Goal: Task Accomplishment & Management: Manage account settings

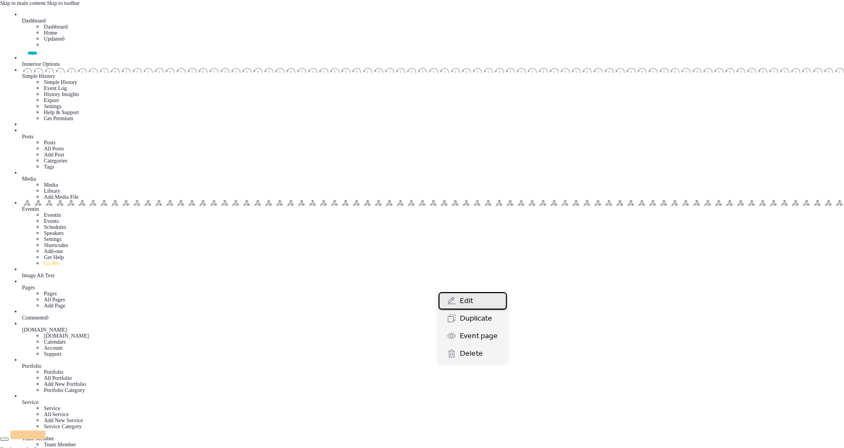
click at [477, 302] on div "Edit" at bounding box center [473, 301] width 69 height 18
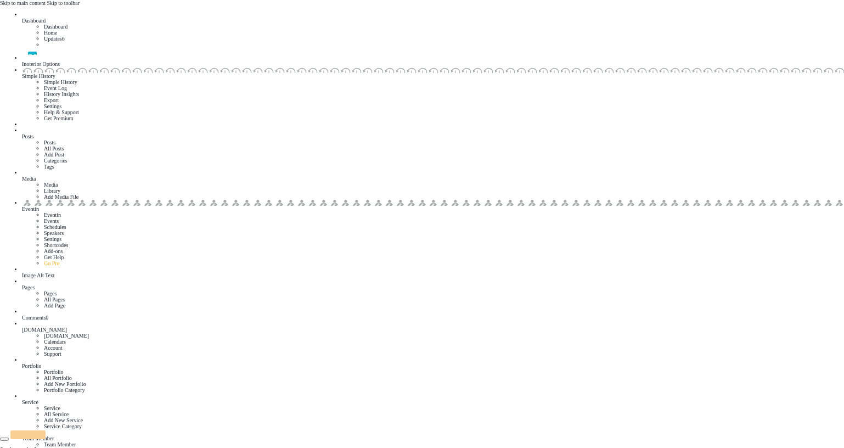
scroll to position [52, 0]
drag, startPoint x: 325, startPoint y: 179, endPoint x: 488, endPoint y: 176, distance: 162.5
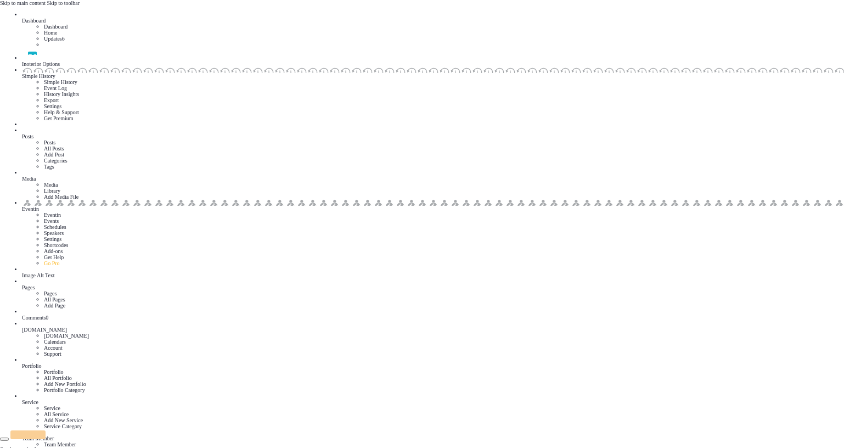
drag, startPoint x: 465, startPoint y: 129, endPoint x: 335, endPoint y: 127, distance: 129.5
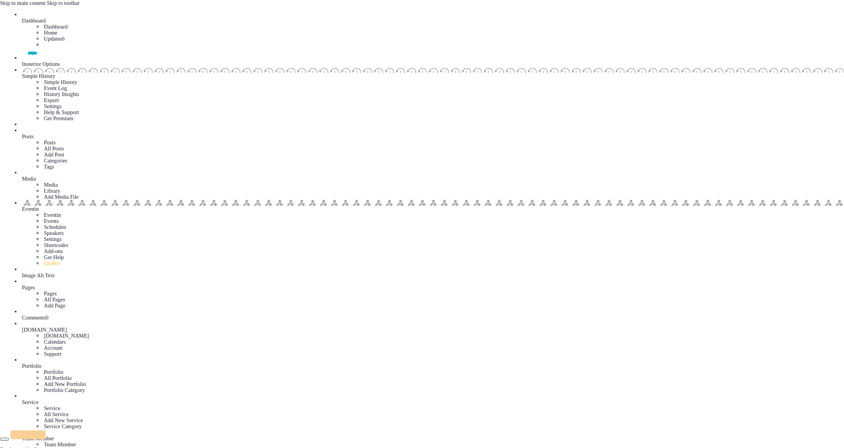
paste textarea
type textarea "**********"
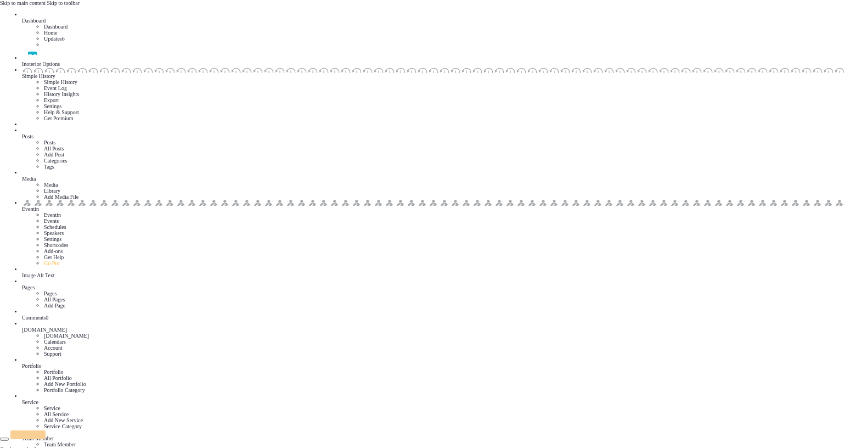
click at [44, 339] on link "Calendars" at bounding box center [55, 342] width 22 height 6
